Goal: Information Seeking & Learning: Learn about a topic

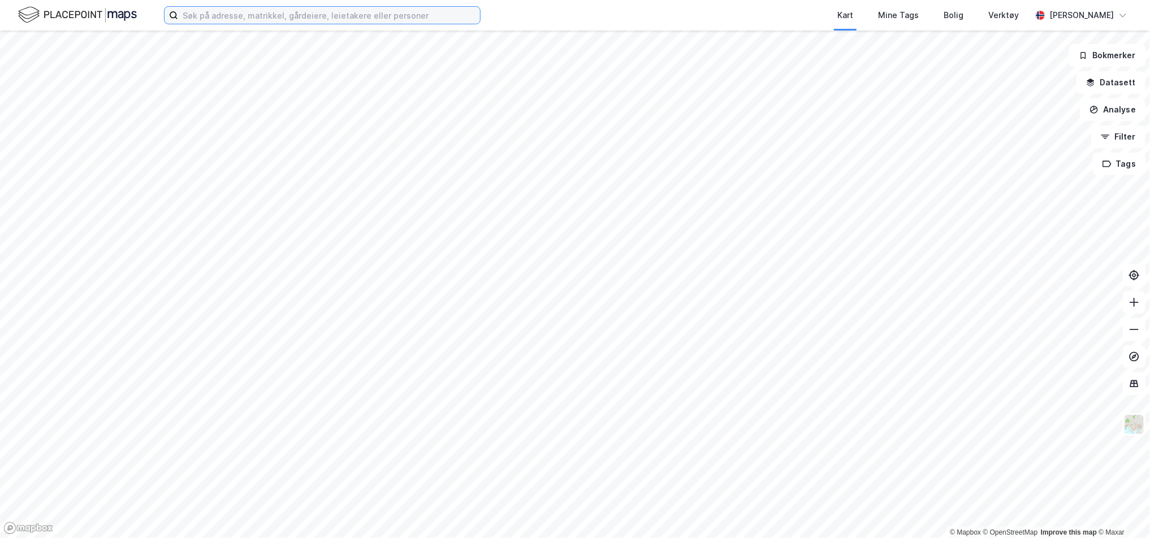
click at [303, 16] on input at bounding box center [329, 15] width 302 height 17
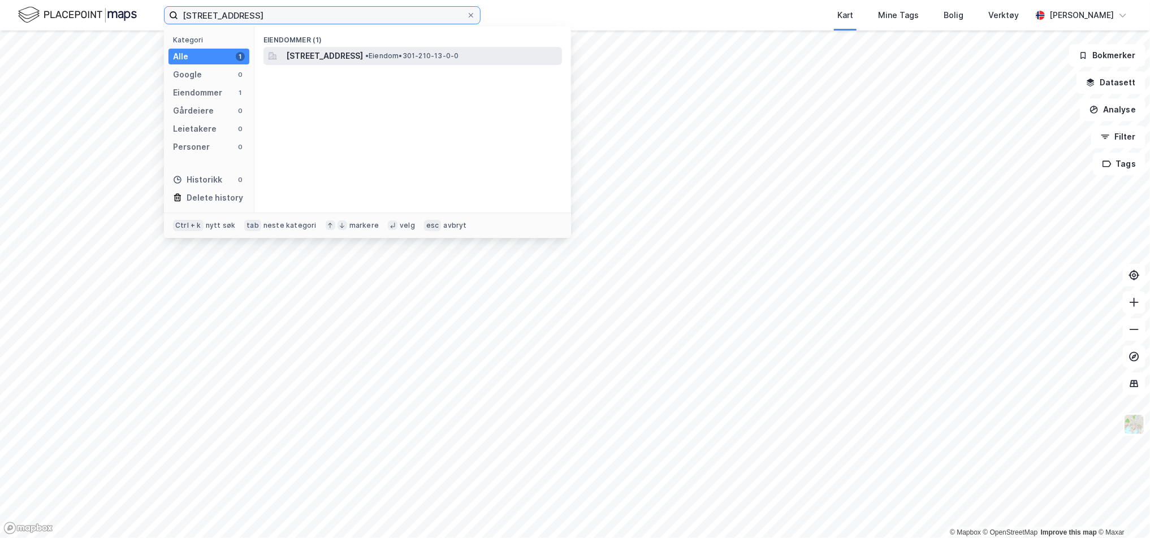
type input "[STREET_ADDRESS]"
click at [313, 56] on span "[STREET_ADDRESS]" at bounding box center [324, 56] width 77 height 14
